Goal: Task Accomplishment & Management: Complete application form

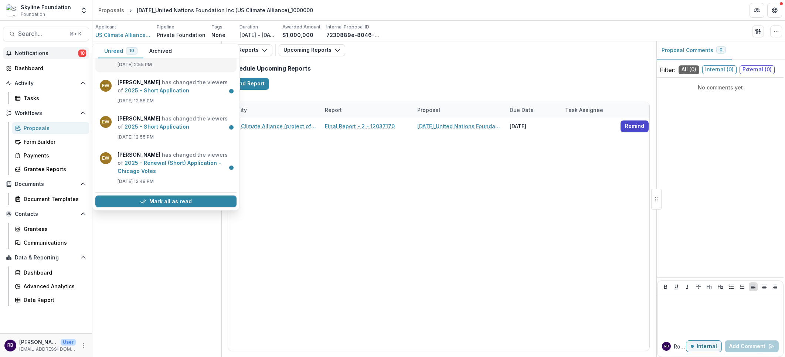
scroll to position [69, 0]
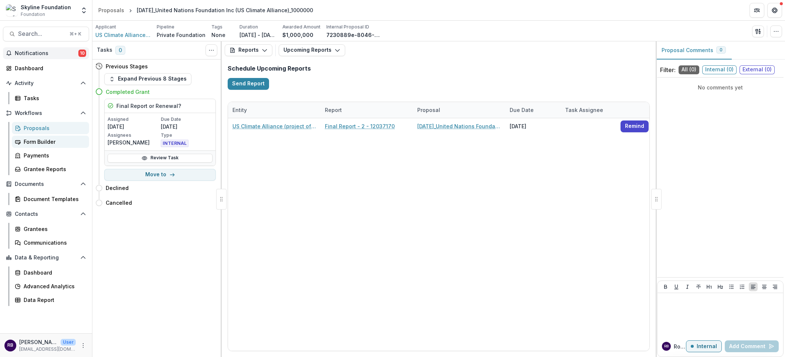
click at [54, 143] on div "Form Builder" at bounding box center [54, 142] width 60 height 8
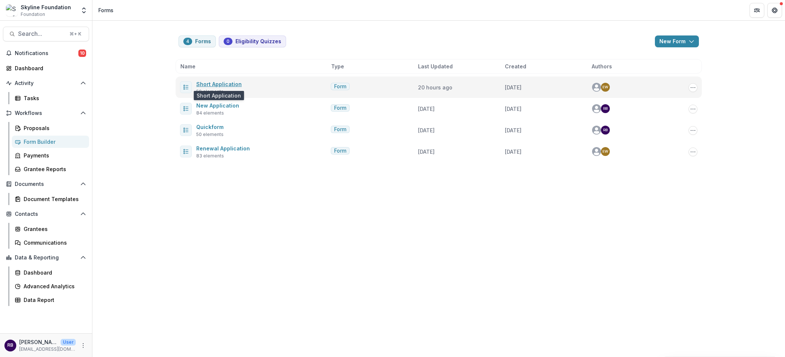
click at [223, 84] on link "Short Application" at bounding box center [218, 84] width 45 height 6
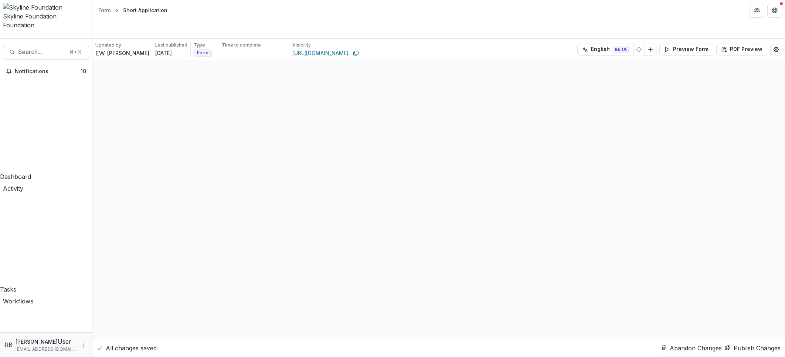
scroll to position [501, 0]
click at [38, 65] on button "Notifications 10" at bounding box center [46, 71] width 86 height 12
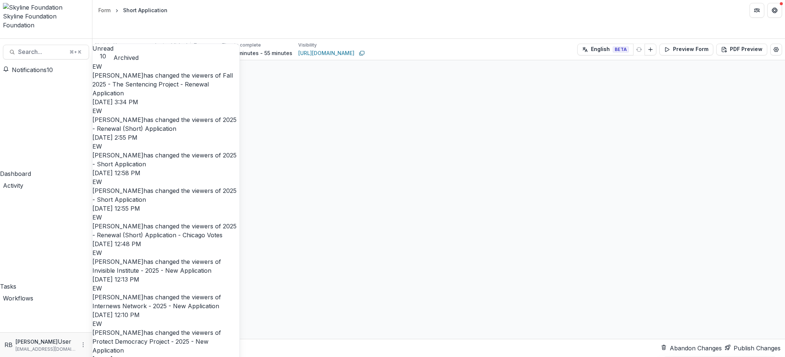
scroll to position [280, 0]
